Goal: Browse casually: Explore the website without a specific task or goal

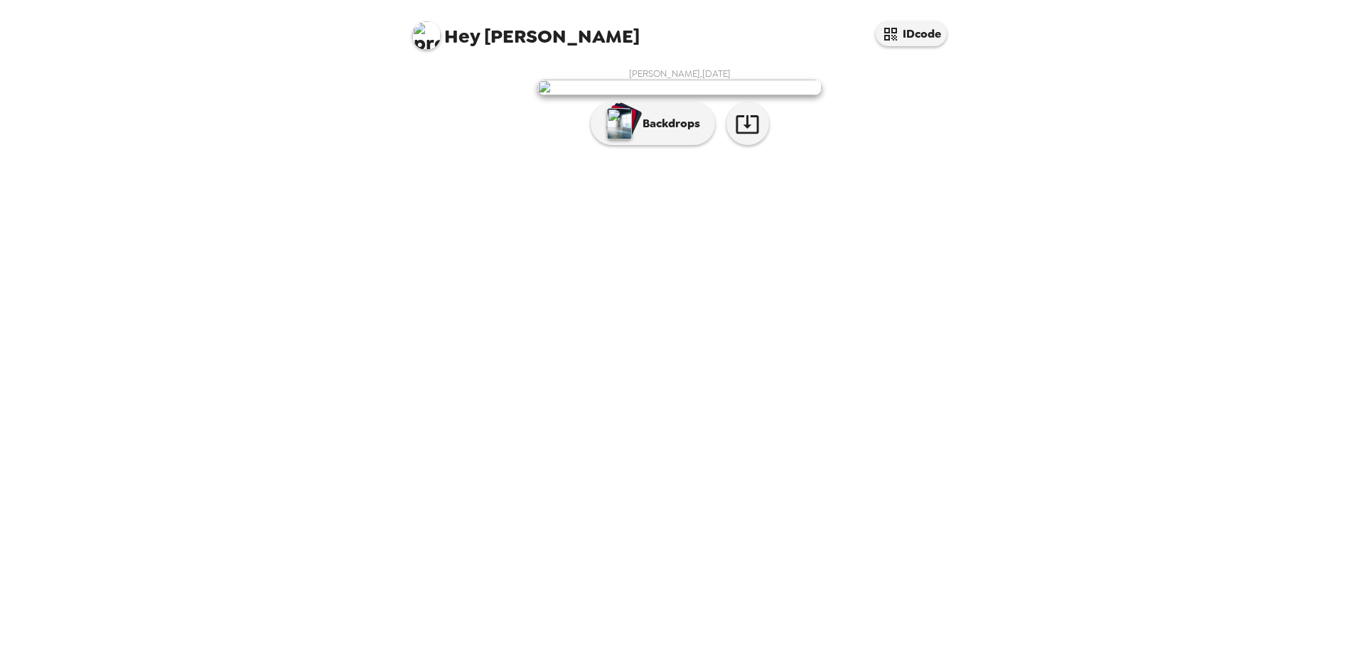
click at [703, 95] on img at bounding box center [679, 88] width 284 height 16
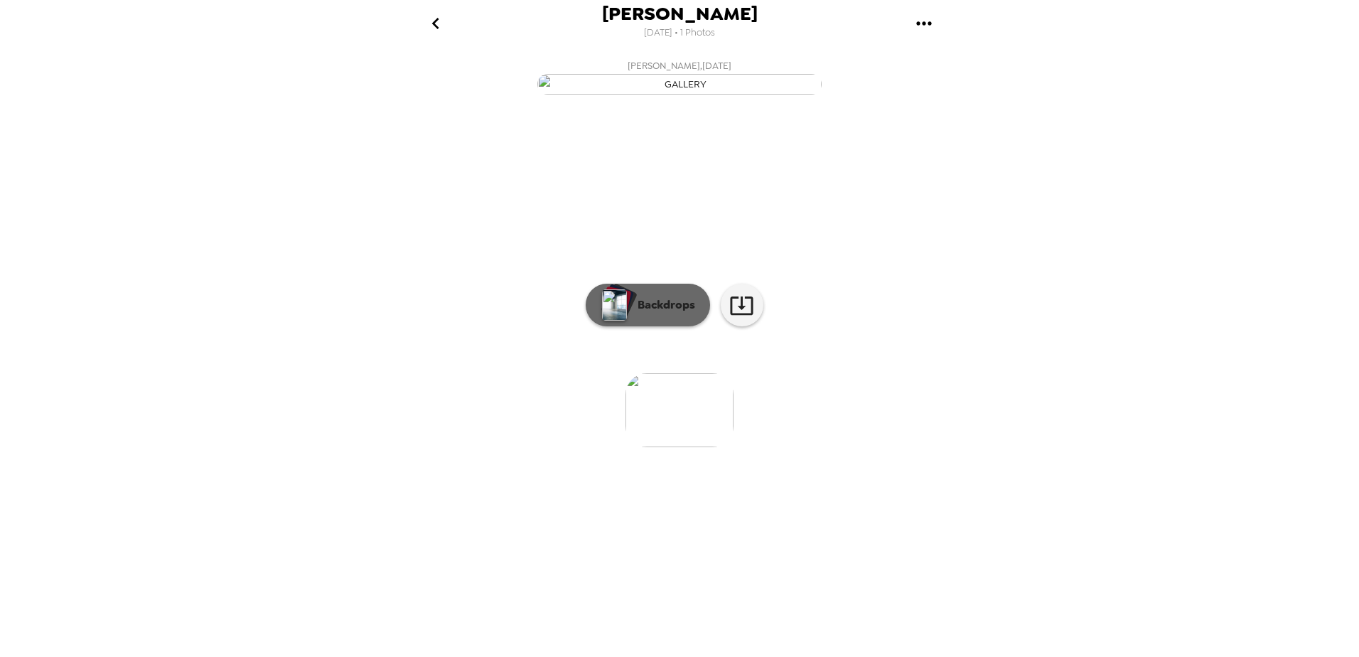
click at [665, 313] on p "Backdrops" at bounding box center [662, 304] width 65 height 17
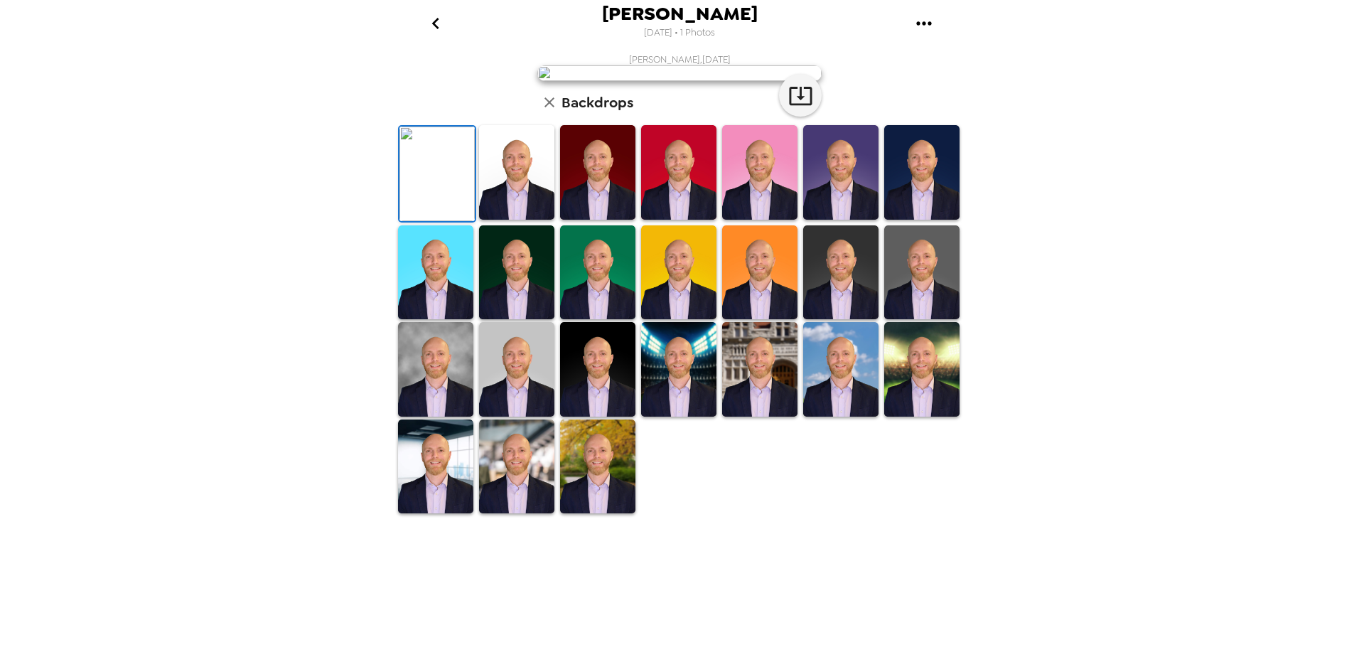
click at [923, 220] on img at bounding box center [921, 172] width 75 height 95
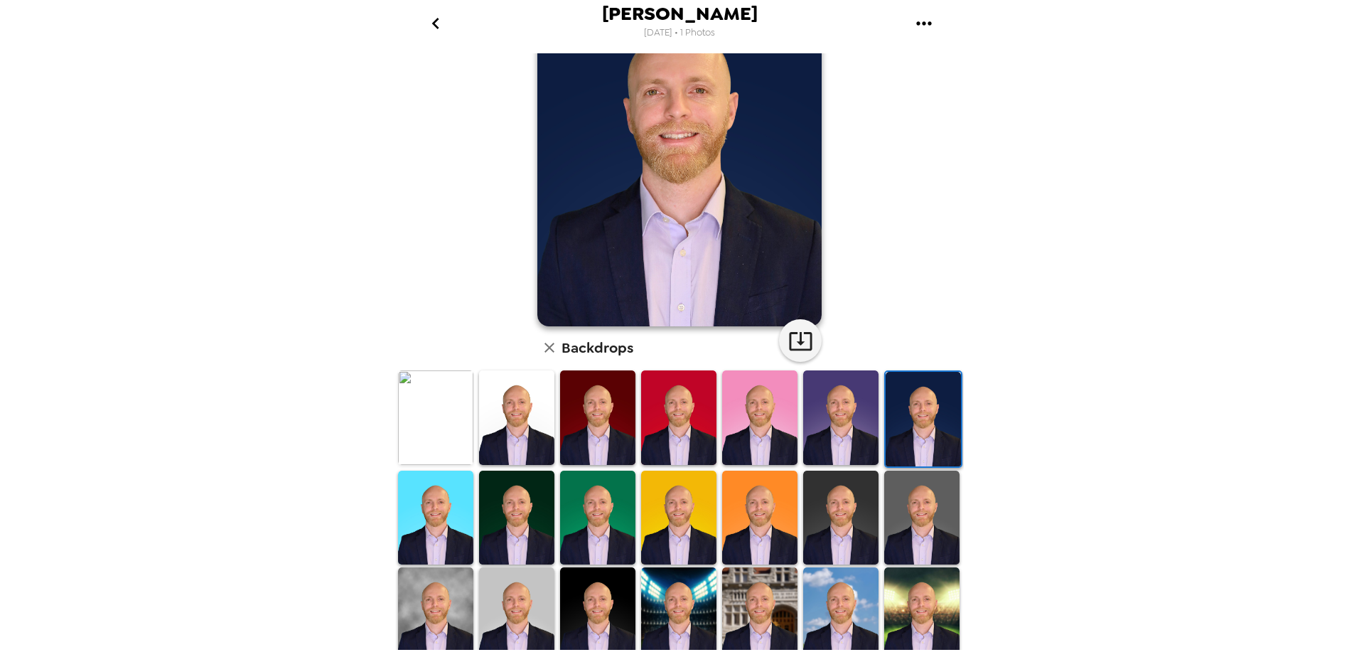
scroll to position [197, 0]
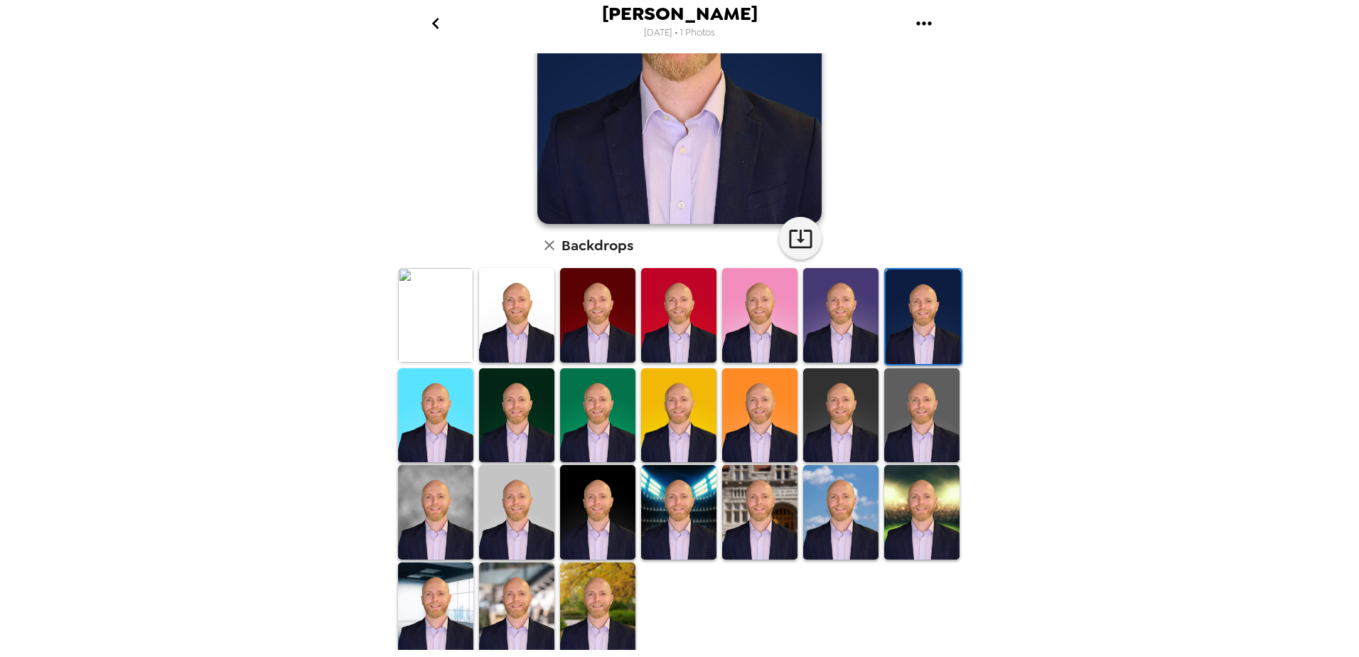
click at [673, 511] on img at bounding box center [678, 512] width 75 height 95
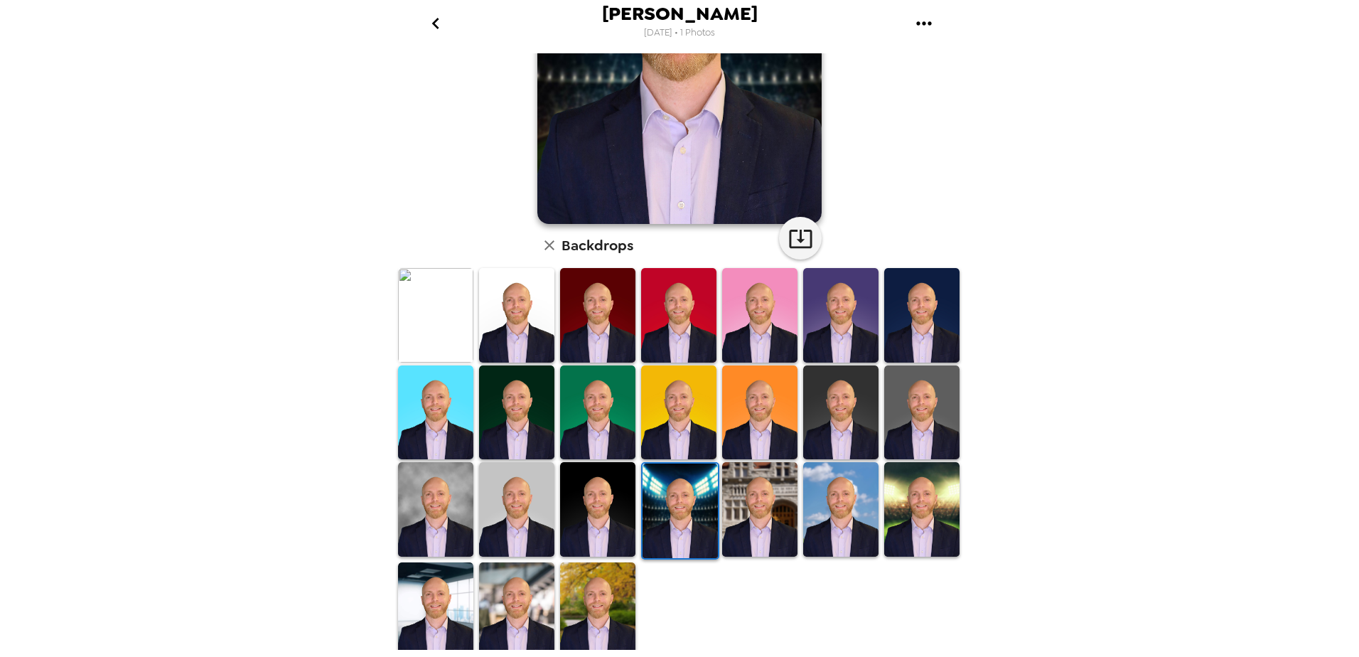
click at [759, 524] on img at bounding box center [759, 509] width 75 height 95
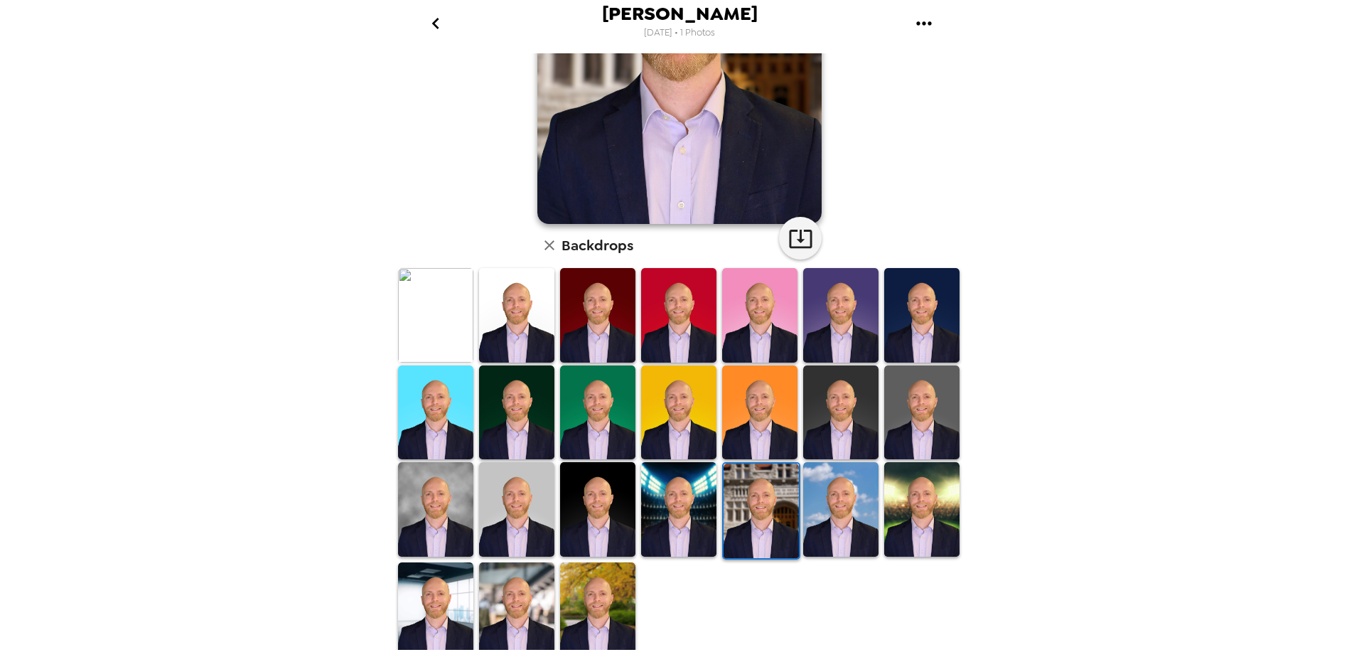
click at [824, 522] on img at bounding box center [840, 509] width 75 height 95
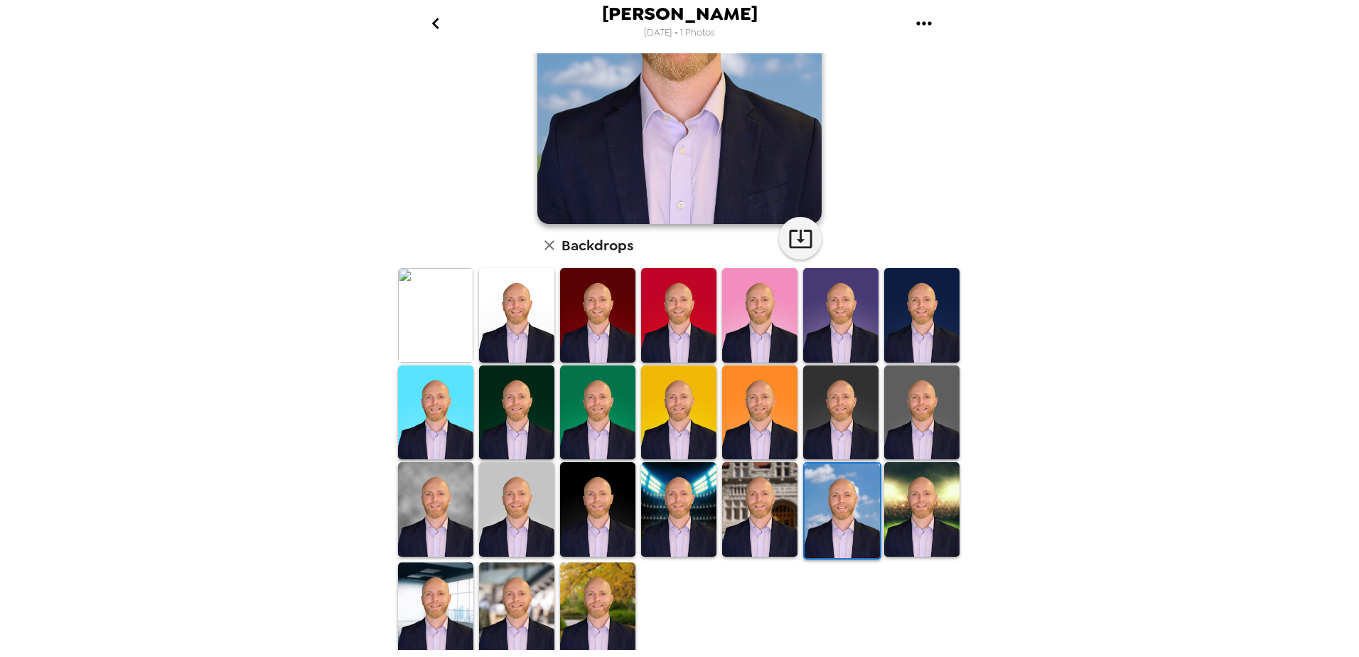
click at [424, 503] on img at bounding box center [435, 509] width 75 height 95
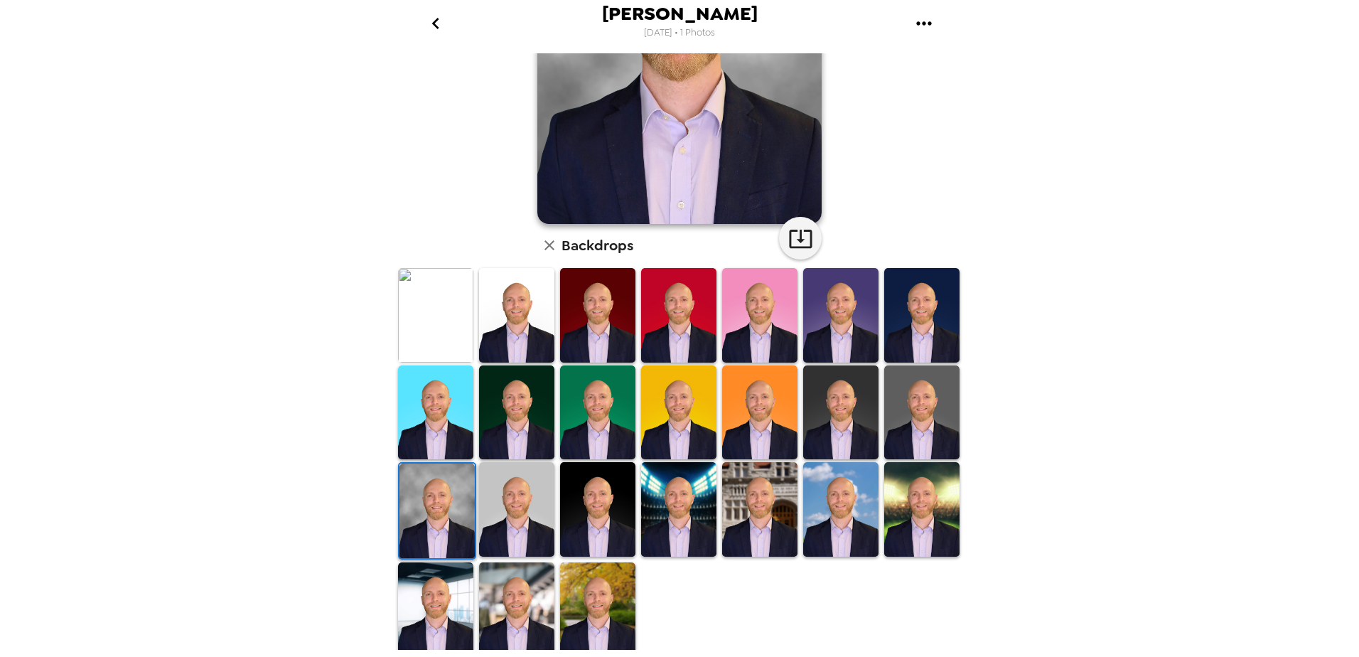
click at [583, 586] on img at bounding box center [597, 609] width 75 height 95
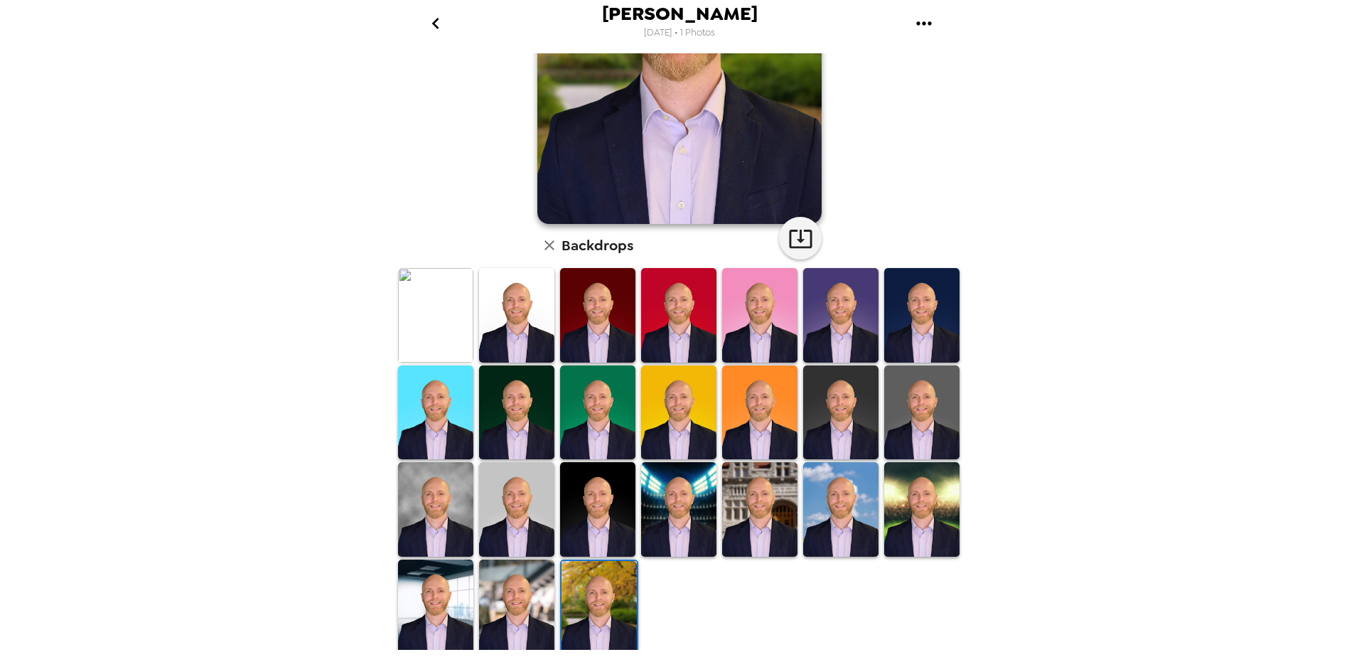
click at [526, 593] on img at bounding box center [516, 606] width 75 height 95
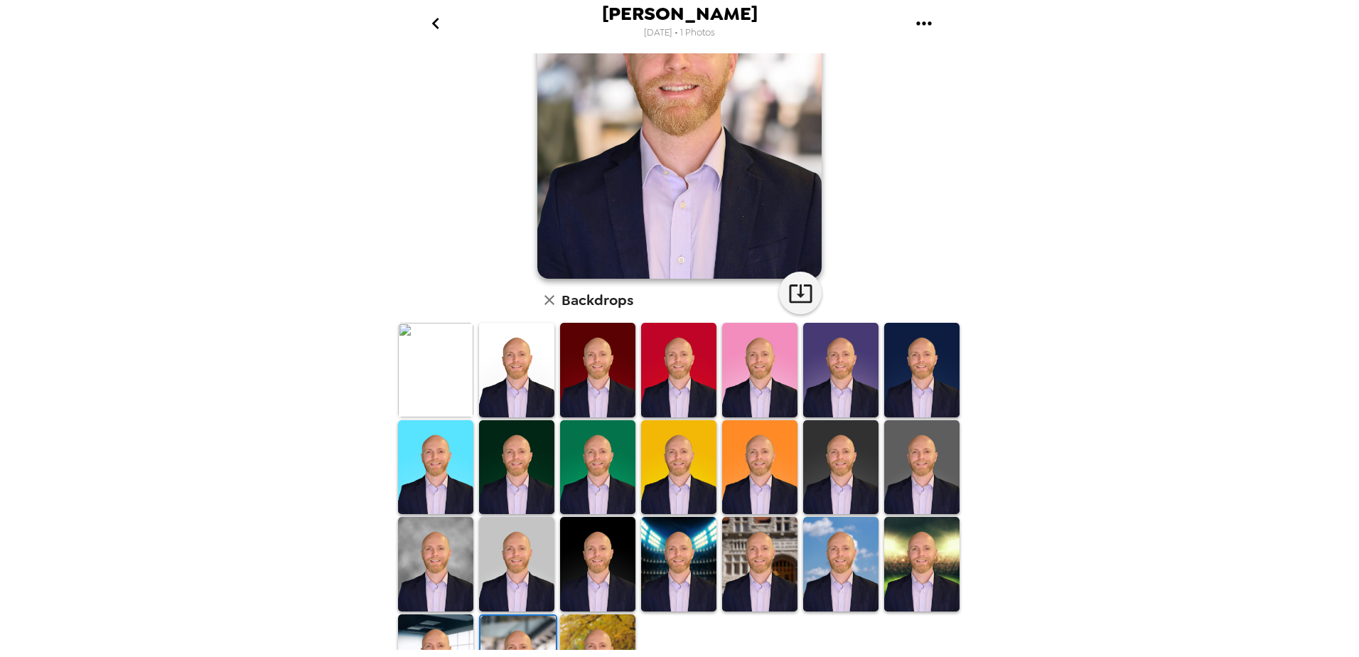
scroll to position [0, 0]
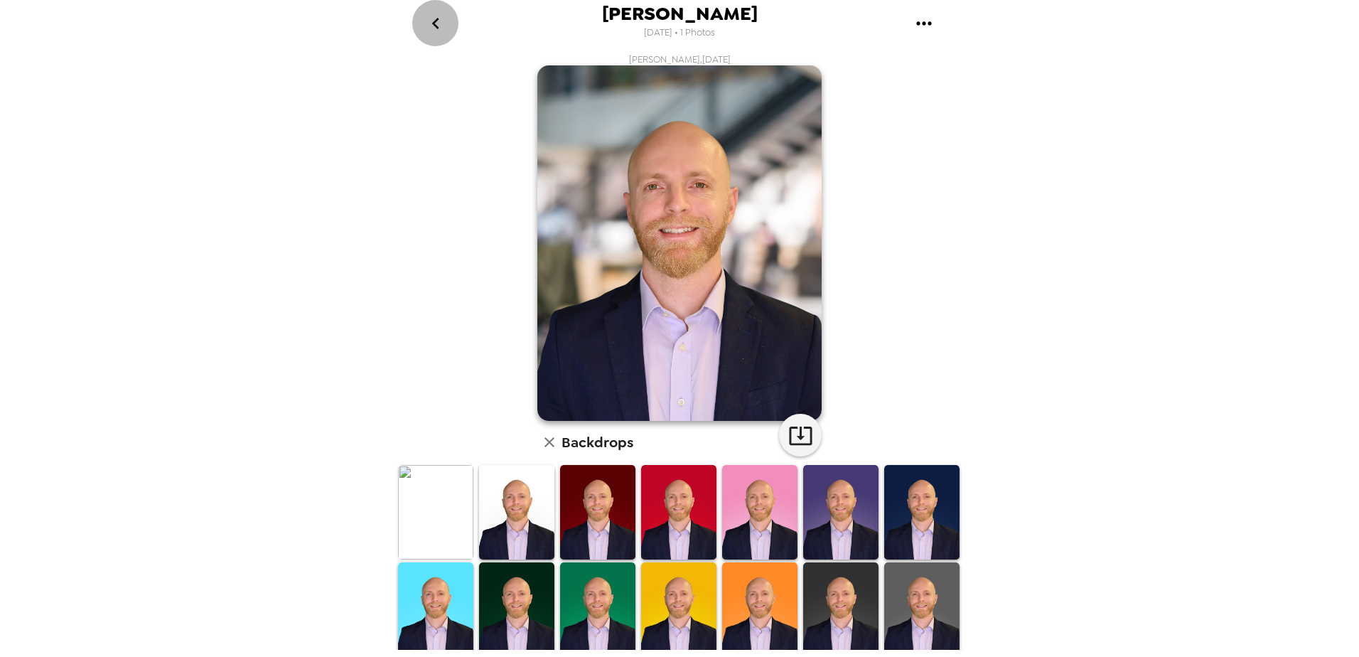
click at [441, 21] on icon "go back" at bounding box center [435, 23] width 23 height 23
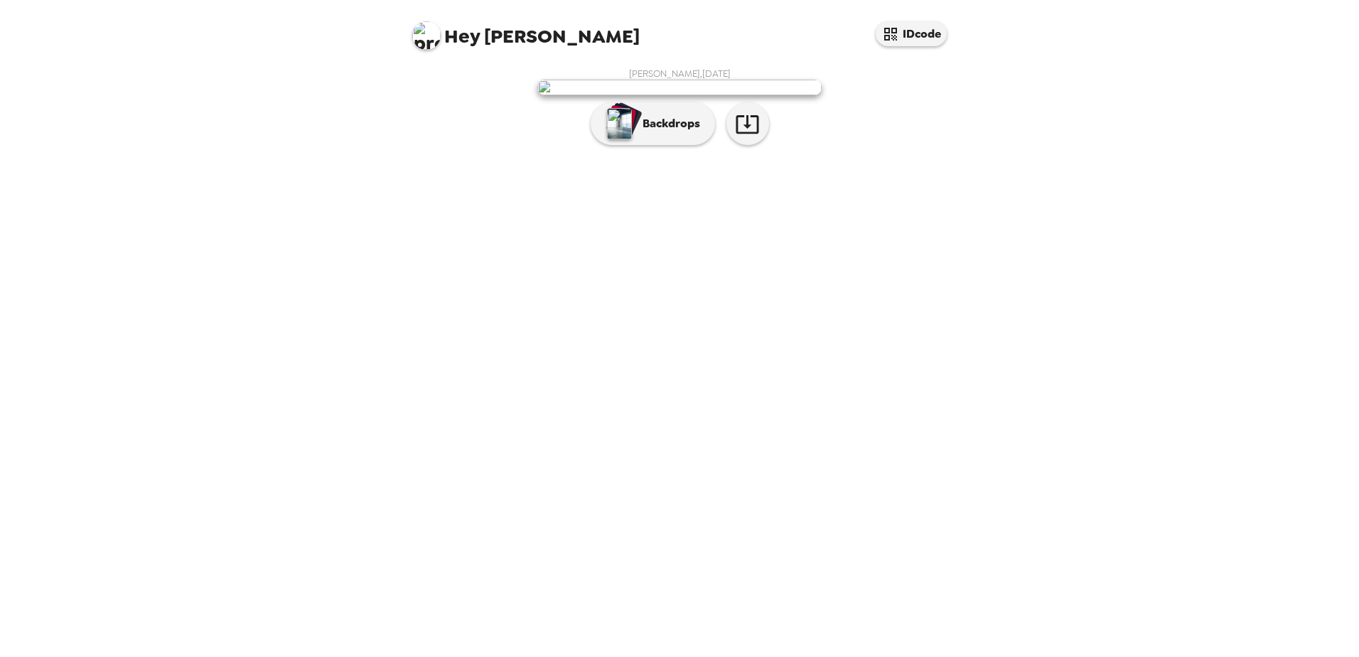
click at [422, 35] on img at bounding box center [426, 35] width 28 height 28
click at [929, 126] on div at bounding box center [679, 328] width 1359 height 657
click at [683, 64] on div "[PERSON_NAME] , [DATE] Backdrops" at bounding box center [679, 109] width 568 height 99
click at [753, 136] on icon "button" at bounding box center [747, 124] width 25 height 25
drag, startPoint x: 1155, startPoint y: 477, endPoint x: 1210, endPoint y: 143, distance: 338.4
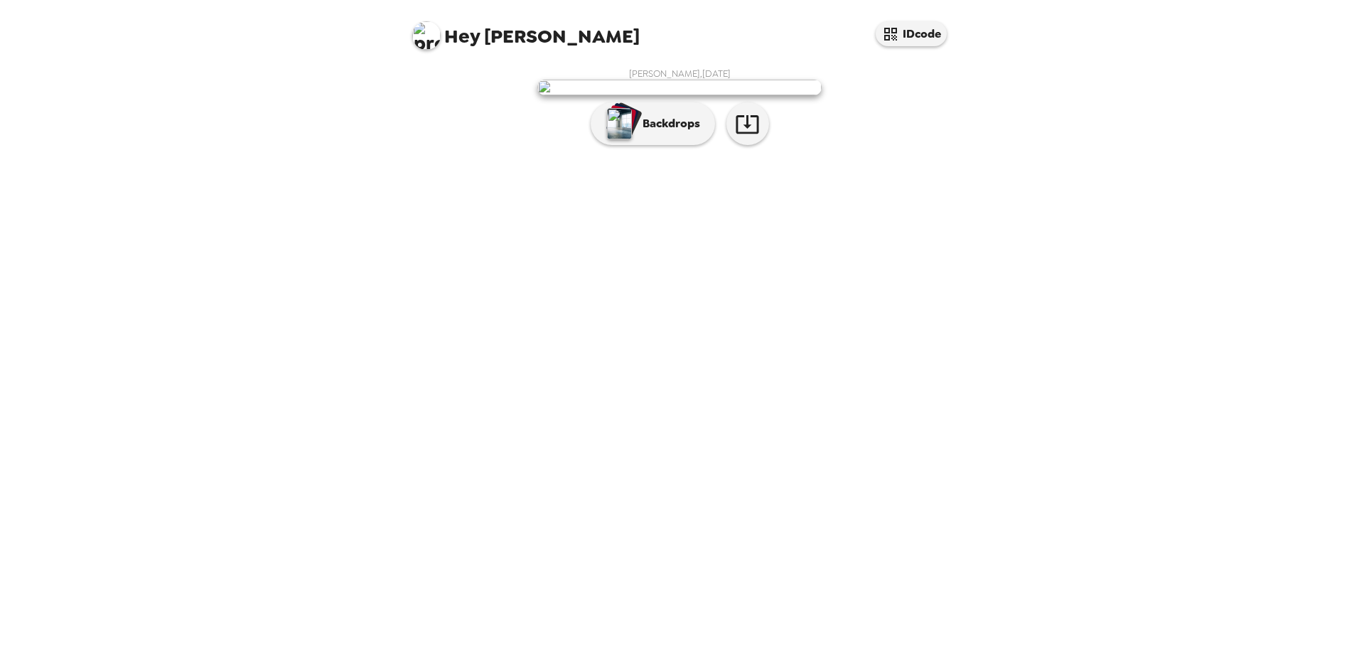
click at [1159, 443] on div "Hey [PERSON_NAME] IDcode [PERSON_NAME] , [DATE] Backdrops" at bounding box center [679, 328] width 1359 height 657
click at [648, 132] on p "Backdrops" at bounding box center [667, 123] width 65 height 17
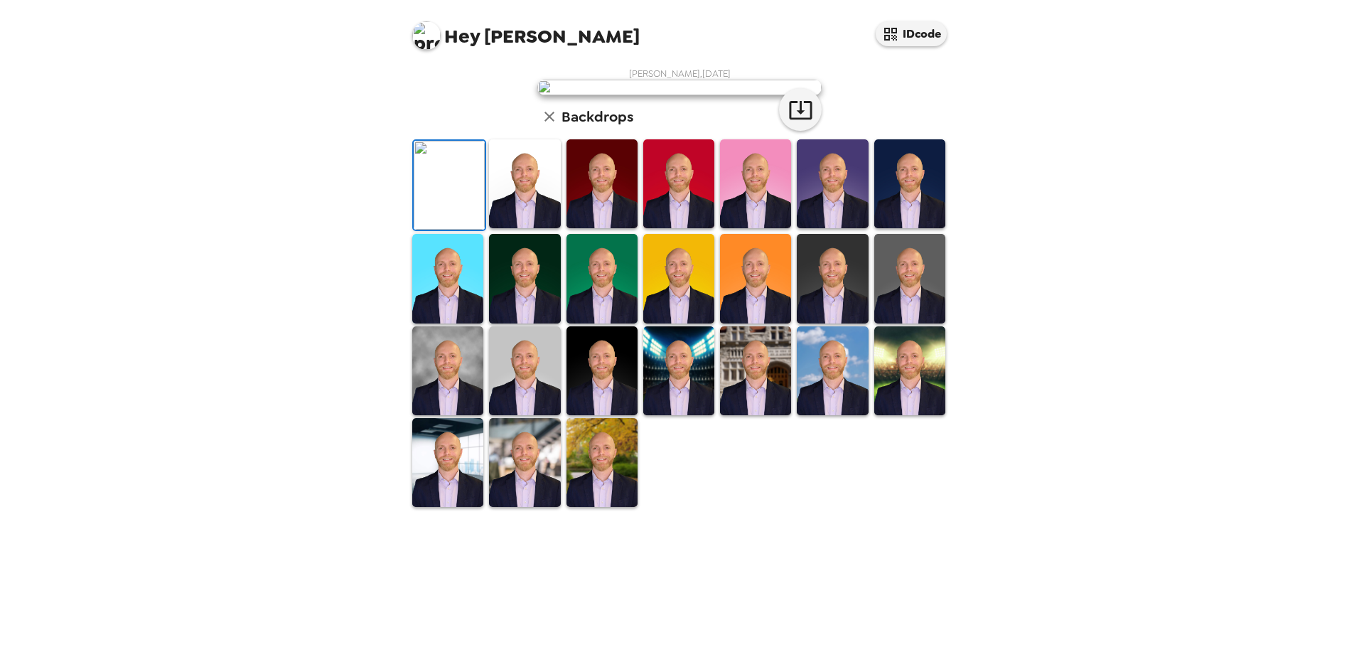
click at [426, 35] on img at bounding box center [426, 35] width 28 height 28
click at [1106, 217] on div at bounding box center [679, 328] width 1359 height 657
click at [583, 323] on img at bounding box center [601, 278] width 71 height 89
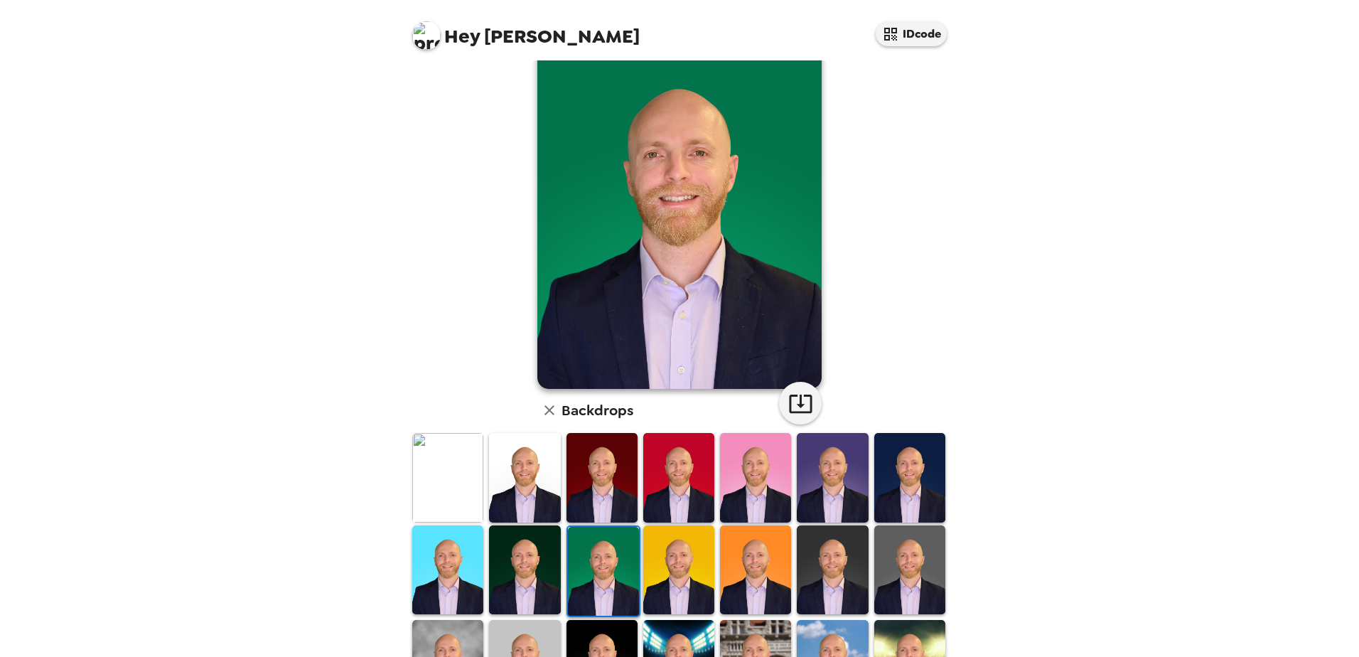
scroll to position [71, 0]
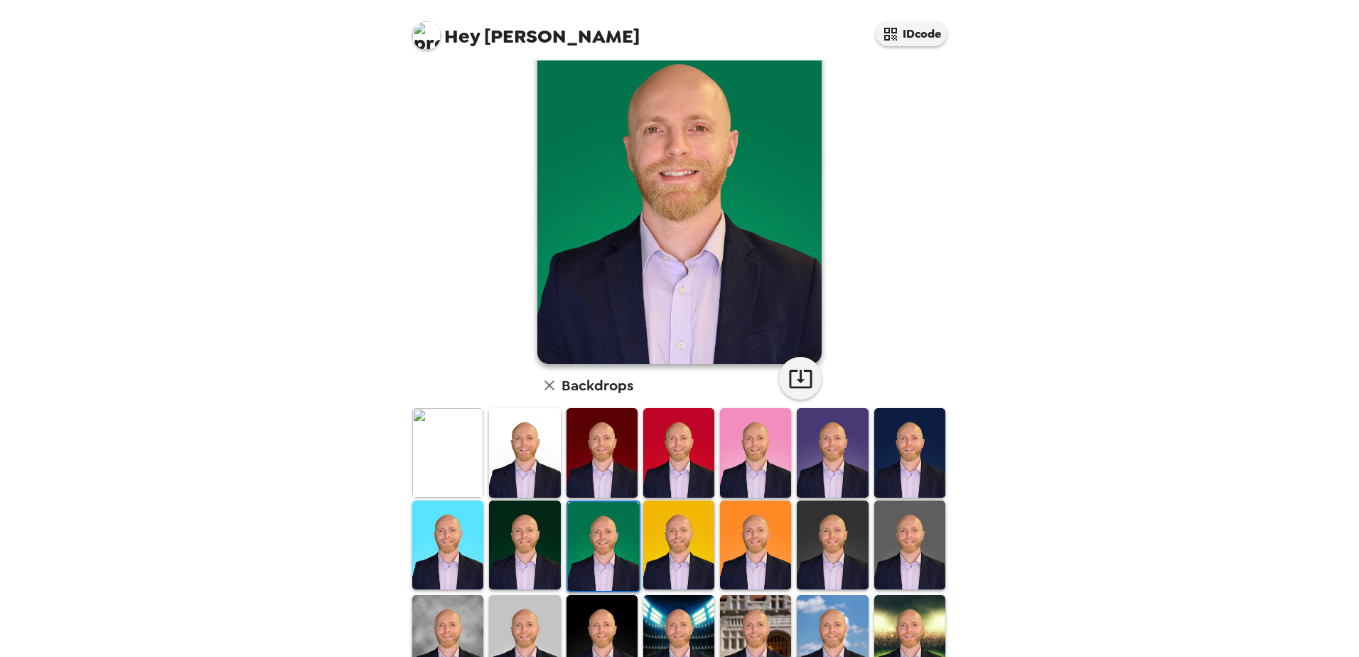
click at [523, 534] on img at bounding box center [524, 544] width 71 height 89
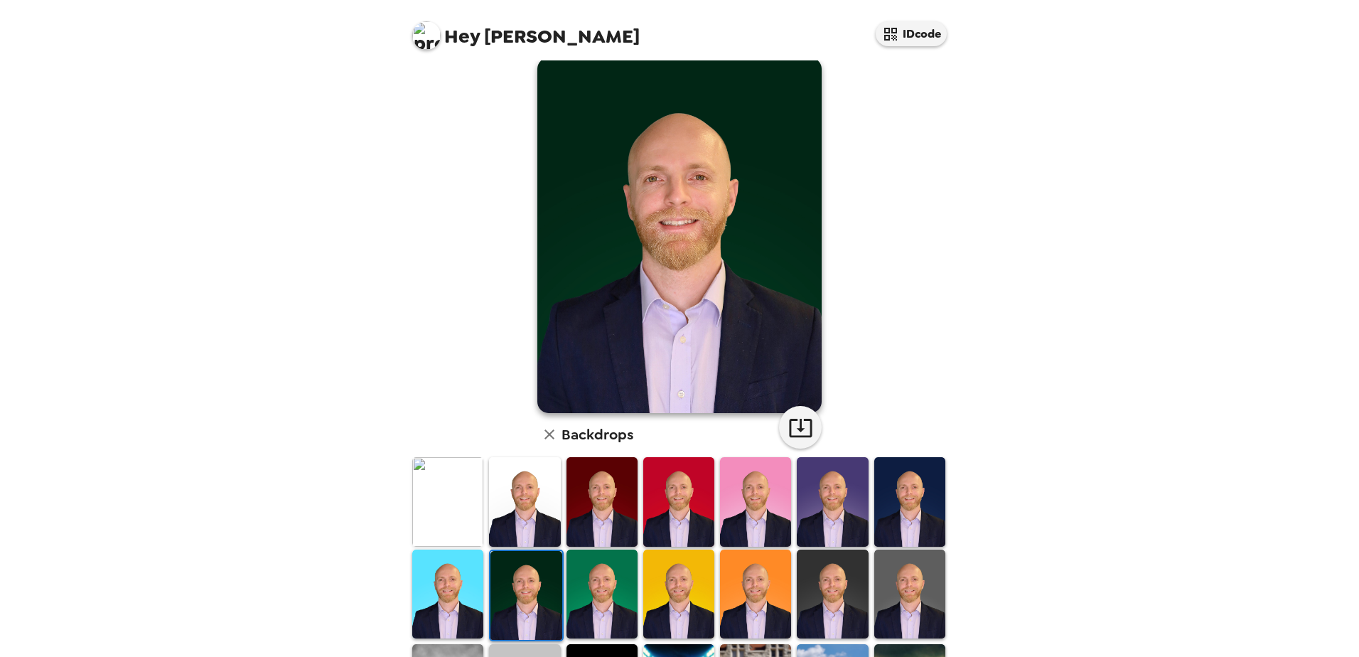
scroll to position [0, 0]
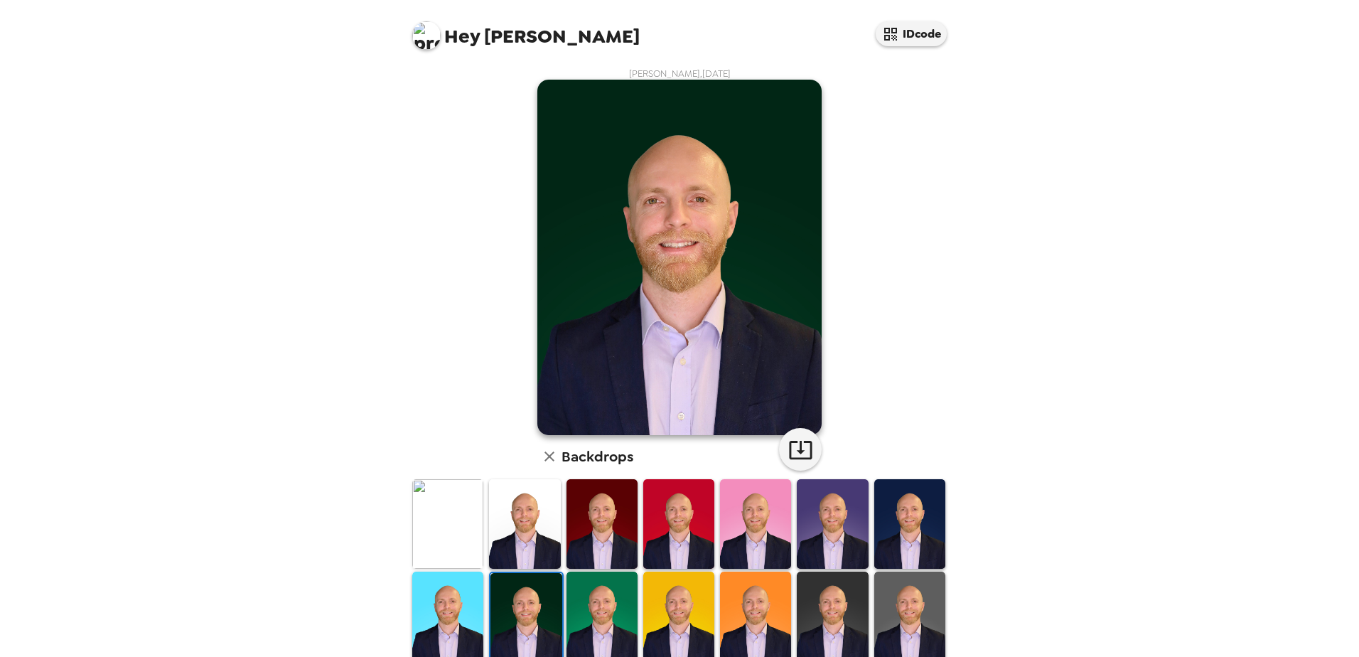
click at [821, 529] on img at bounding box center [832, 523] width 71 height 89
click at [797, 444] on icon "button" at bounding box center [800, 449] width 25 height 25
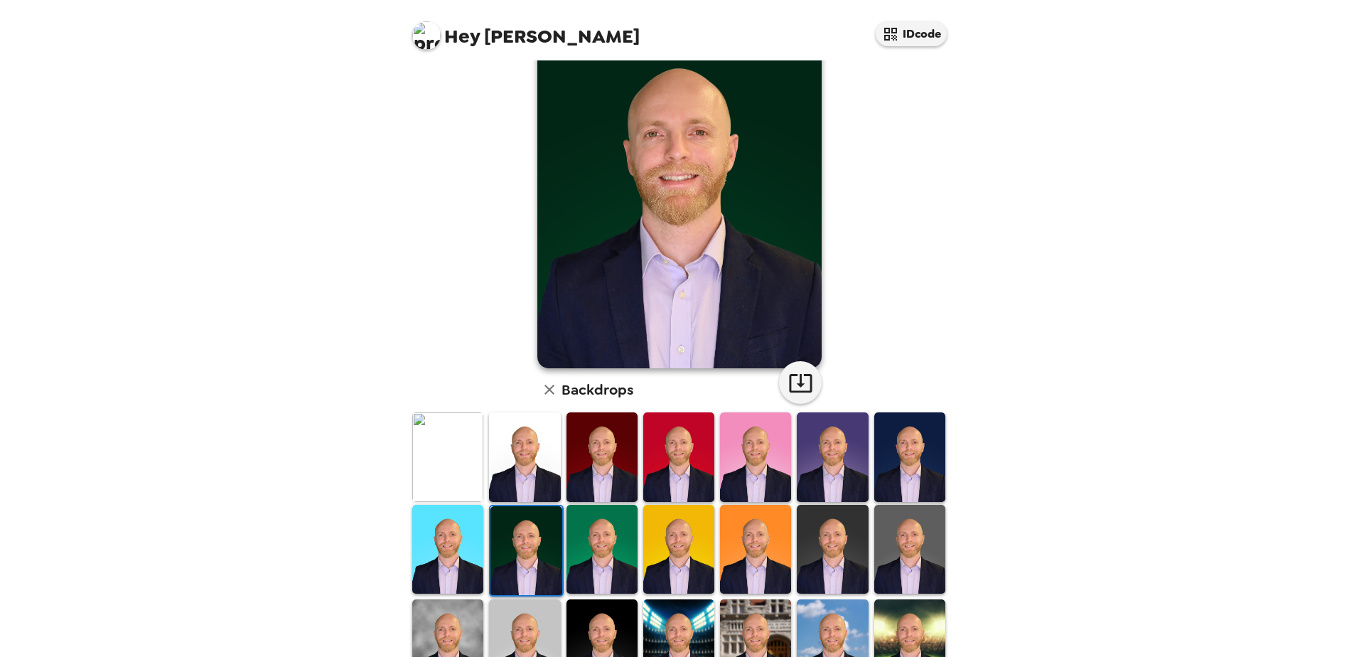
scroll to position [205, 0]
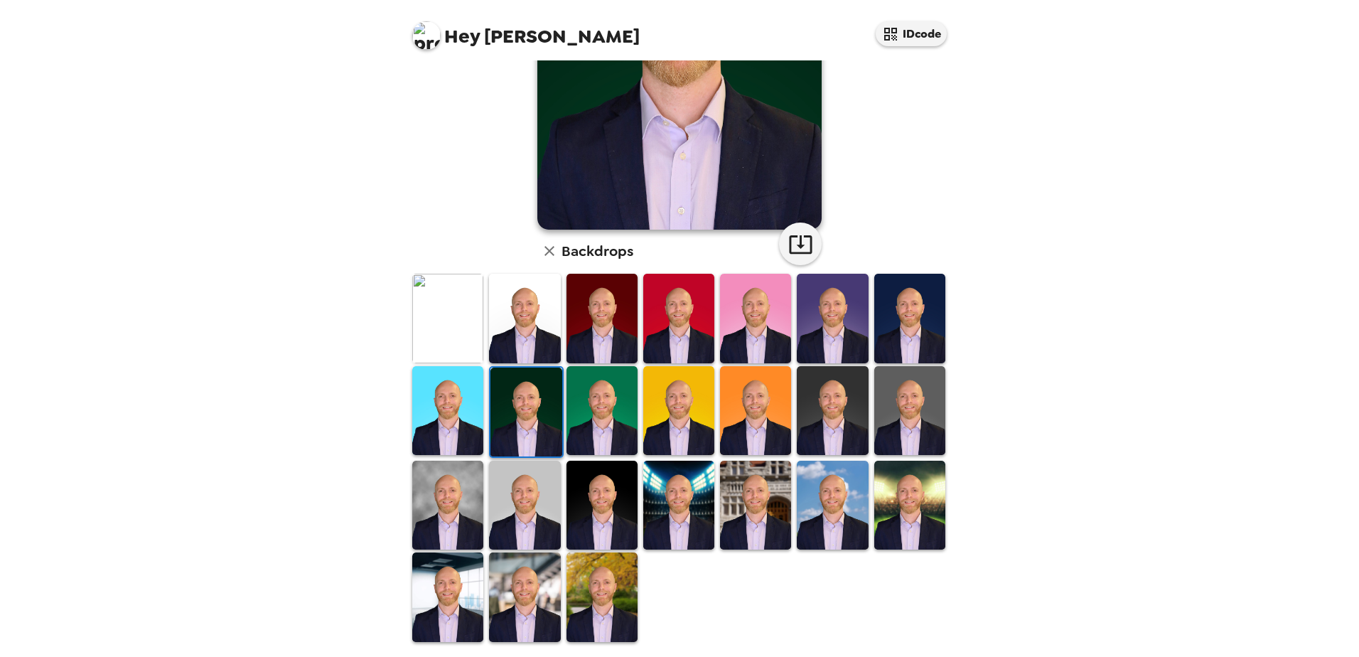
click at [832, 397] on img at bounding box center [832, 410] width 71 height 89
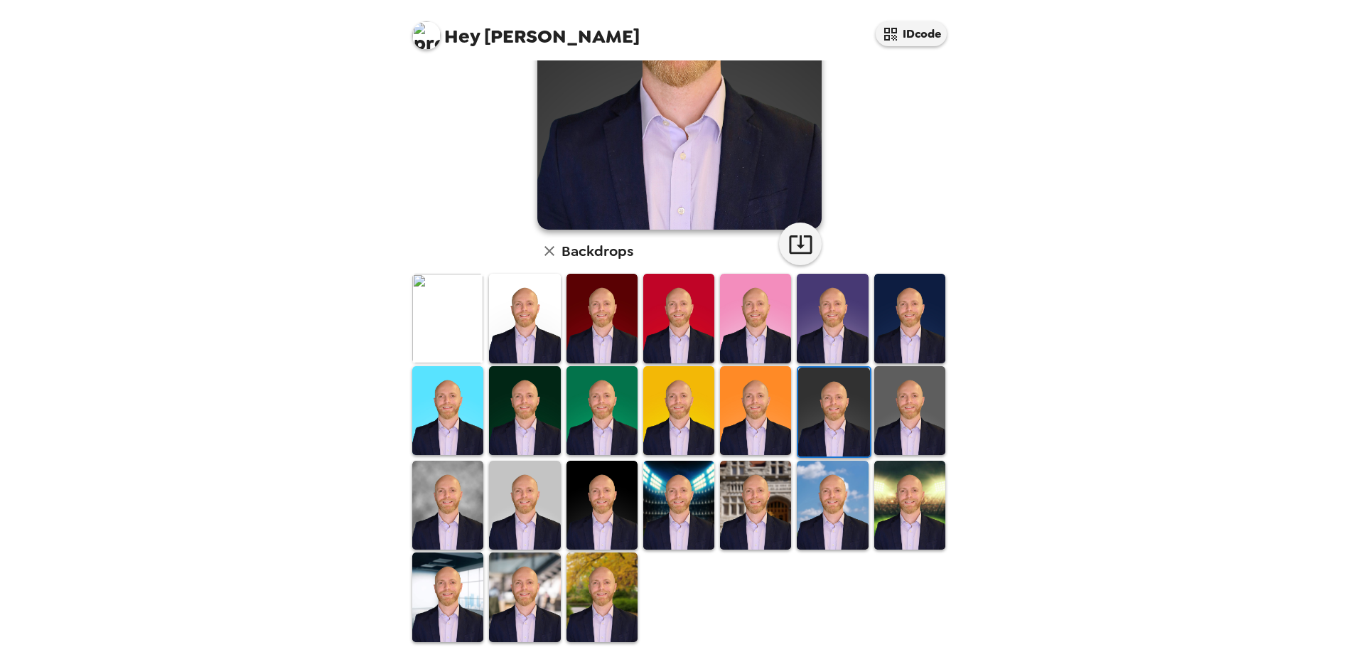
click at [615, 495] on img at bounding box center [601, 504] width 71 height 89
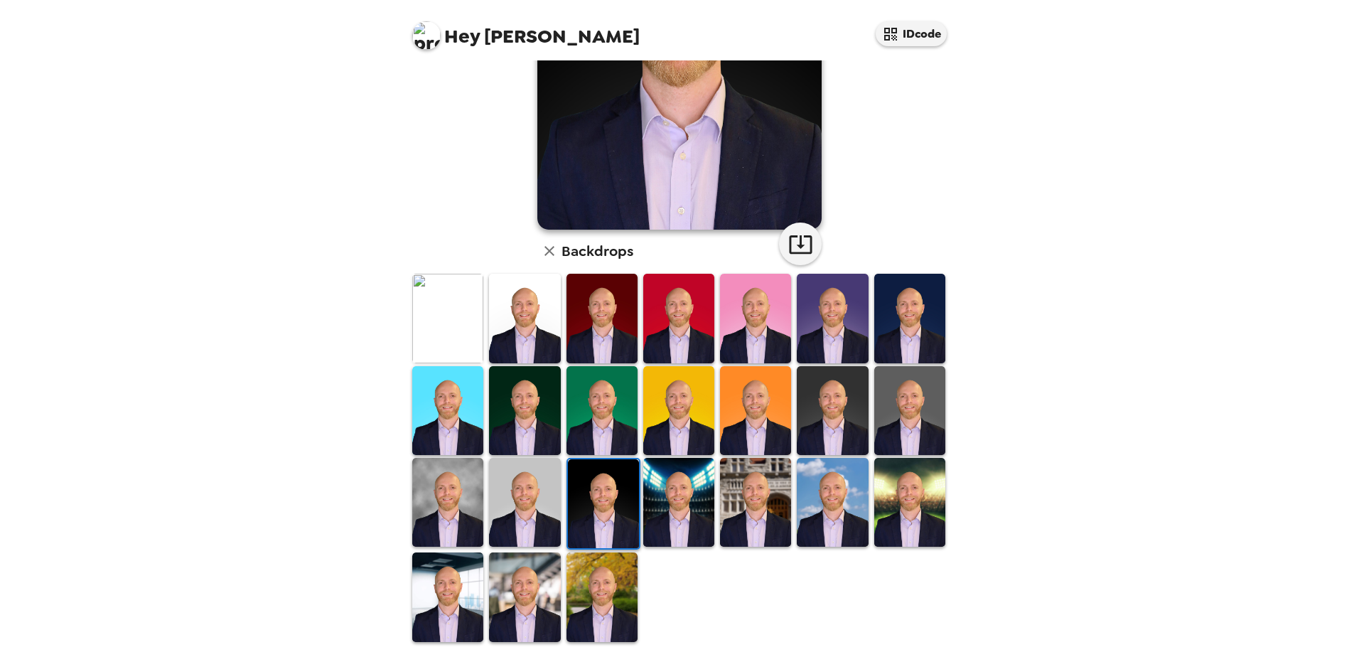
click at [469, 581] on img at bounding box center [447, 596] width 71 height 89
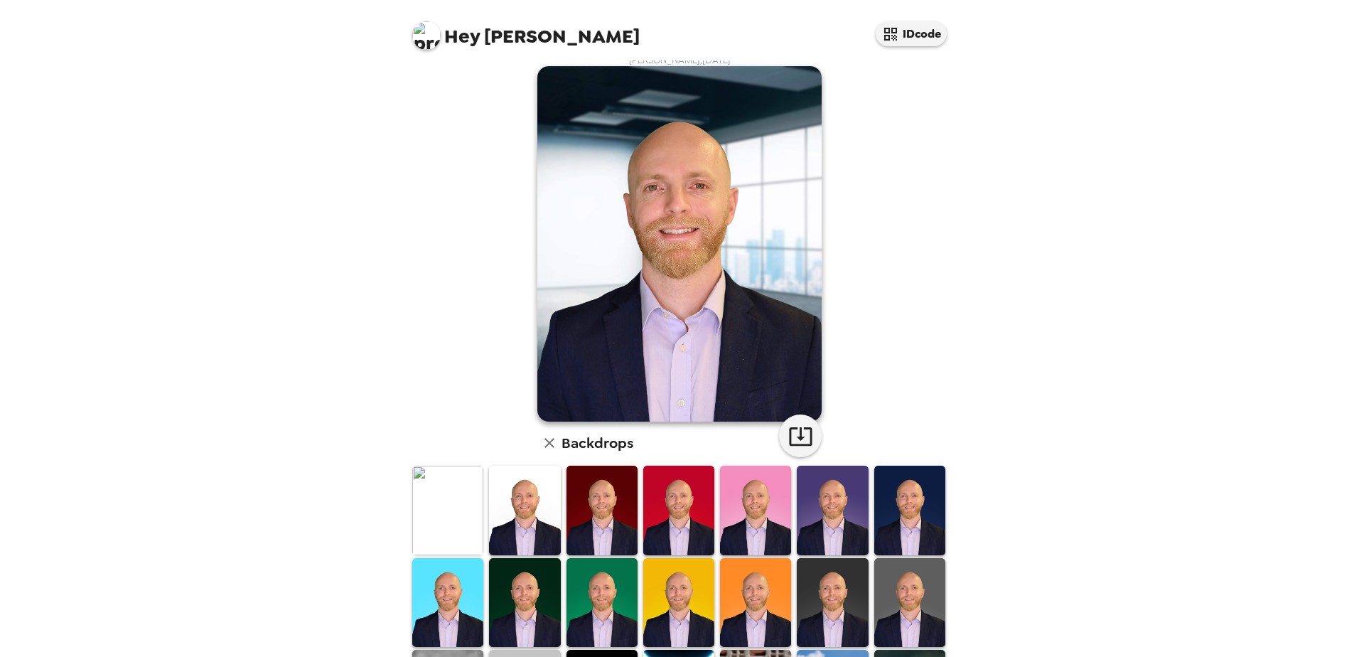
scroll to position [0, 0]
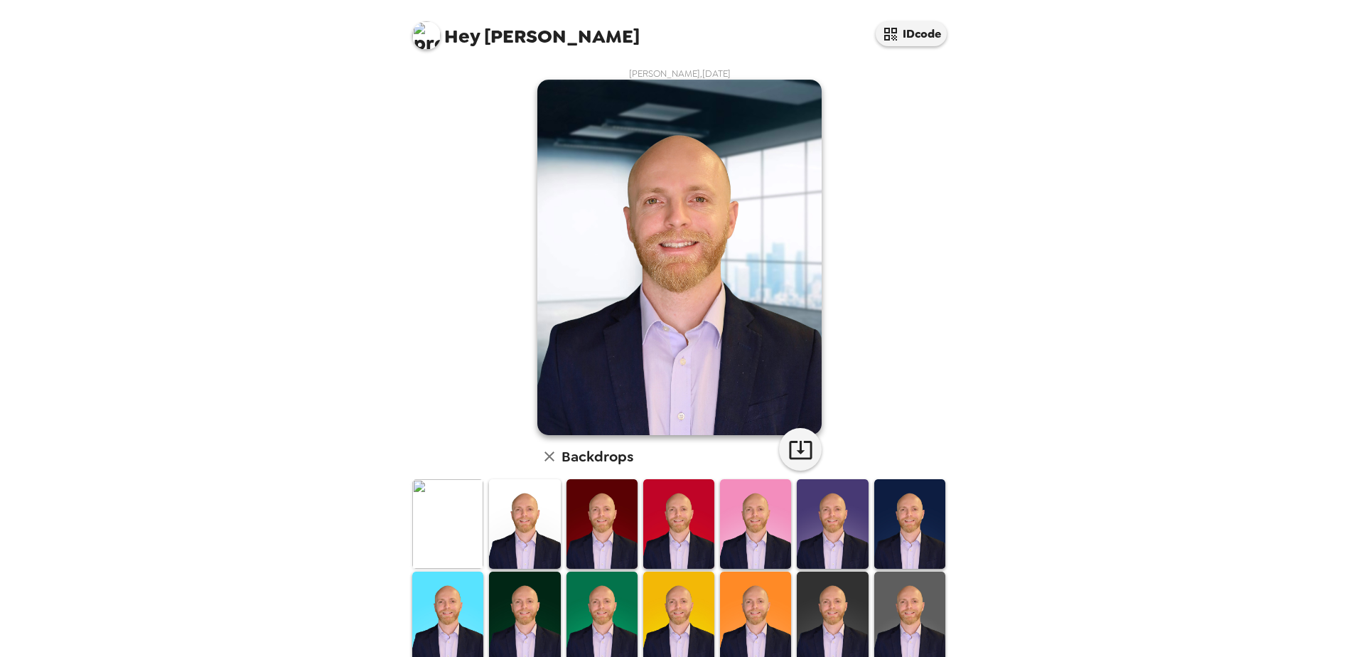
click at [476, 597] on img at bounding box center [447, 615] width 71 height 89
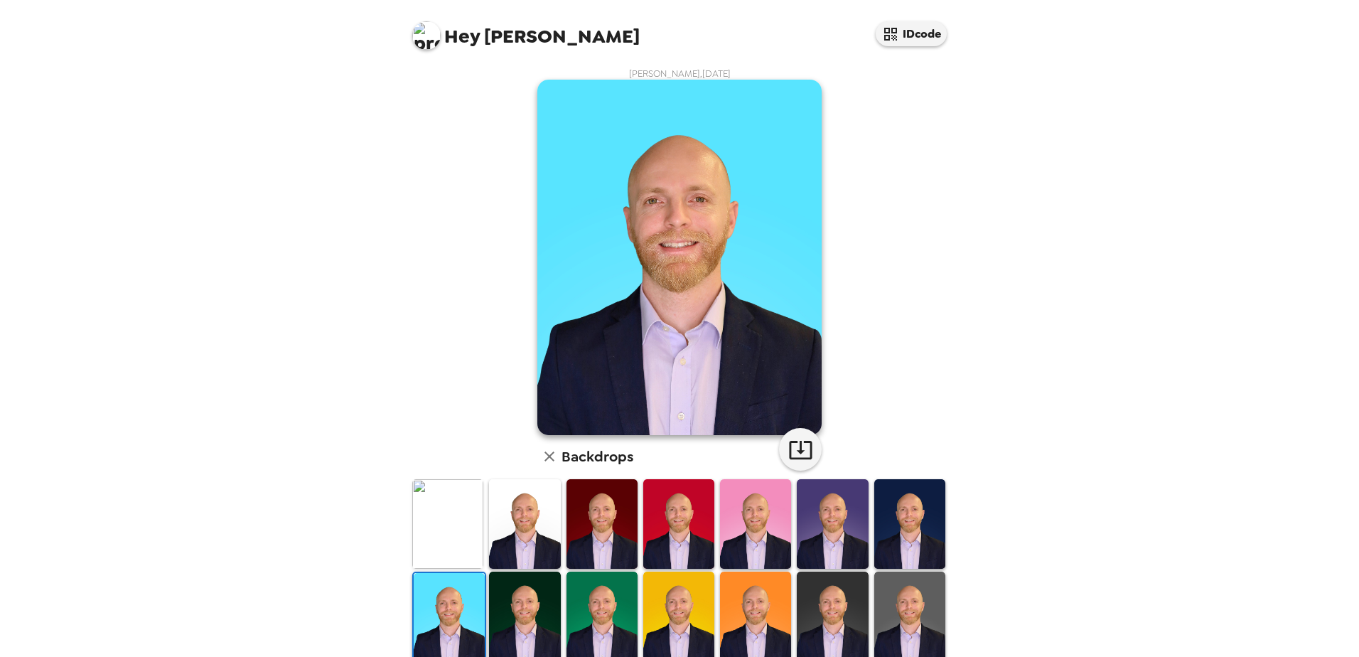
click at [550, 618] on img at bounding box center [524, 615] width 71 height 89
